Goal: Task Accomplishment & Management: Use online tool/utility

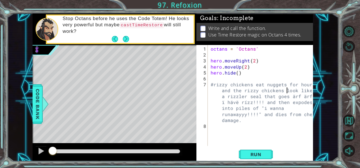
scroll to position [3, 0]
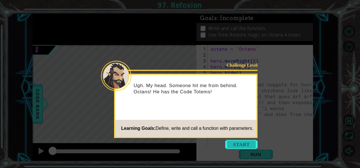
click at [232, 142] on button "Start" at bounding box center [241, 144] width 32 height 9
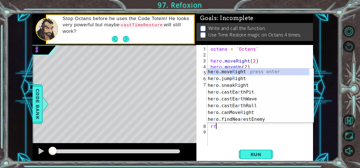
type textarea "r"
